Goal: Navigation & Orientation: Understand site structure

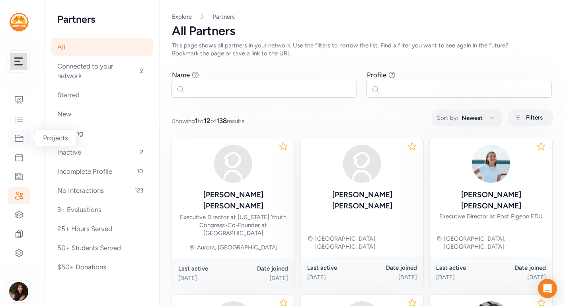
click at [20, 137] on icon at bounding box center [19, 138] width 8 height 7
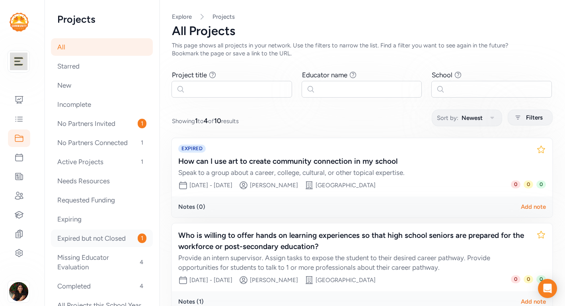
click at [112, 239] on div "Expired but not Closed 1" at bounding box center [102, 238] width 102 height 18
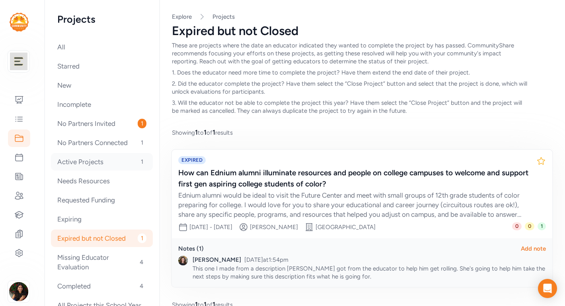
click at [113, 164] on div "Active Projects 1" at bounding box center [102, 162] width 102 height 18
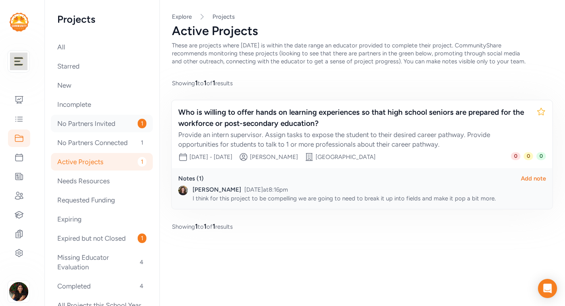
click at [110, 129] on div "No Partners Invited 1" at bounding box center [102, 124] width 102 height 18
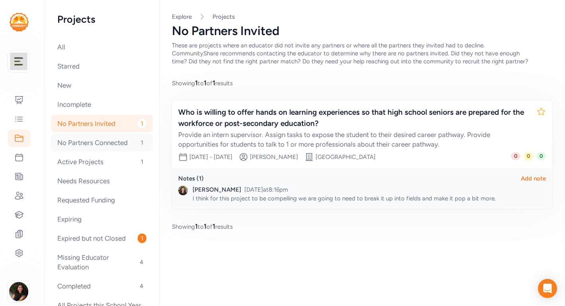
click at [112, 145] on div "No Partners Connected 1" at bounding box center [102, 143] width 102 height 18
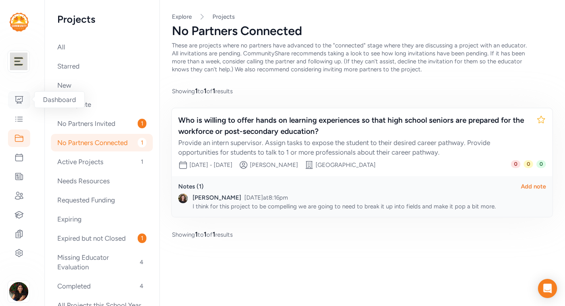
click at [18, 103] on icon at bounding box center [19, 99] width 8 height 7
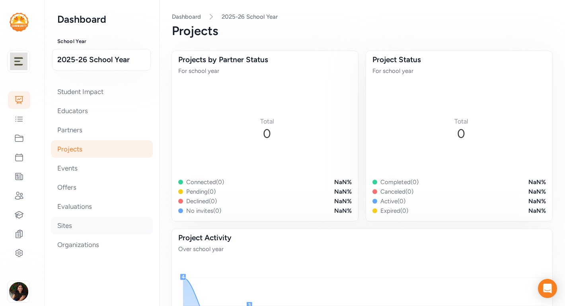
click at [82, 228] on div "Sites" at bounding box center [102, 225] width 102 height 18
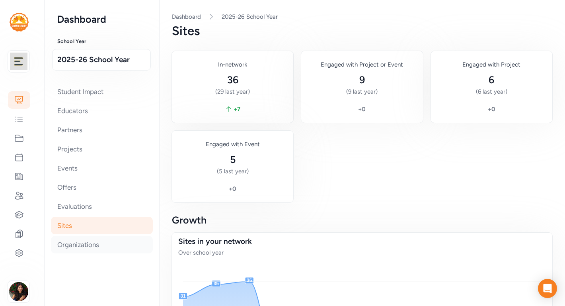
click at [92, 246] on div "Organizations" at bounding box center [102, 245] width 102 height 18
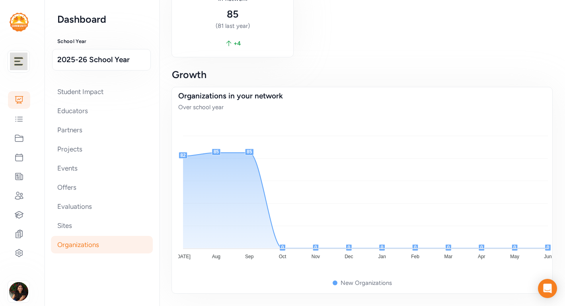
scroll to position [83, 0]
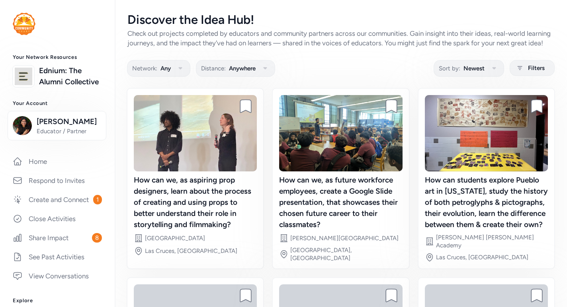
scroll to position [173, 0]
